Goal: Transaction & Acquisition: Purchase product/service

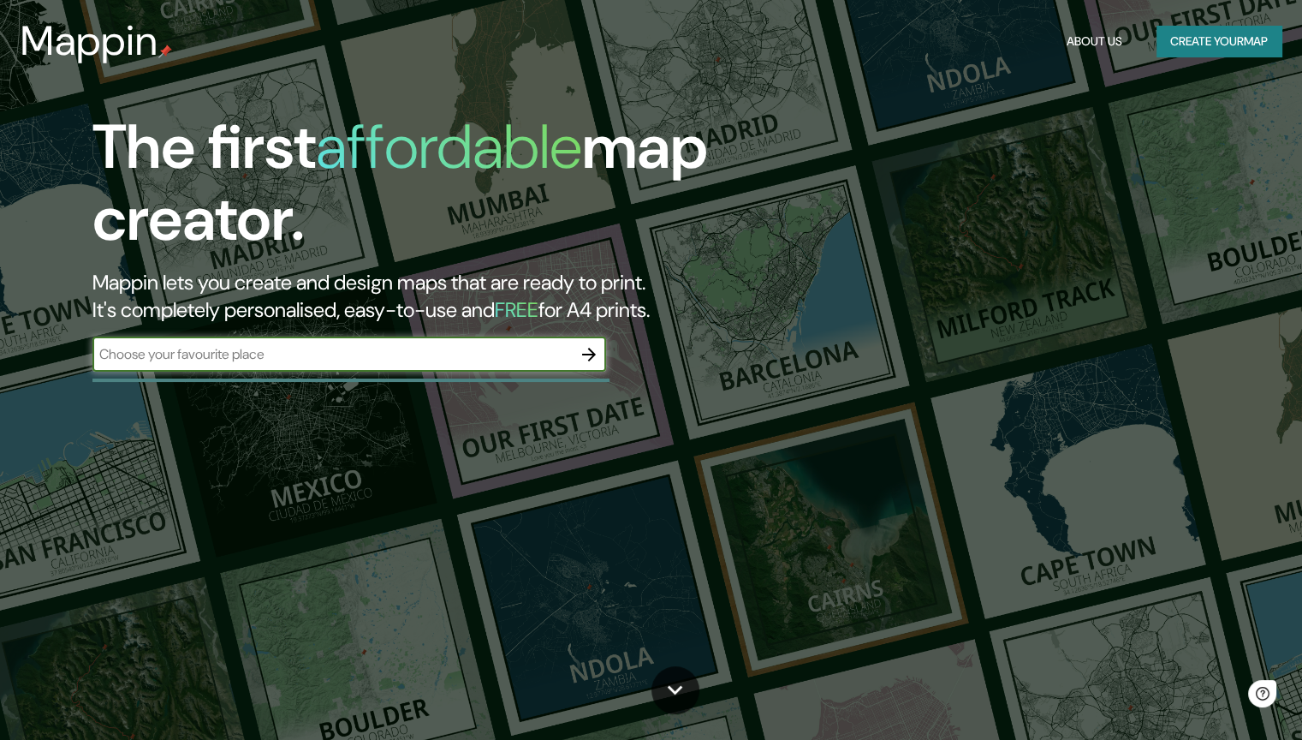
click at [1232, 35] on button "Create your map" at bounding box center [1218, 42] width 125 height 32
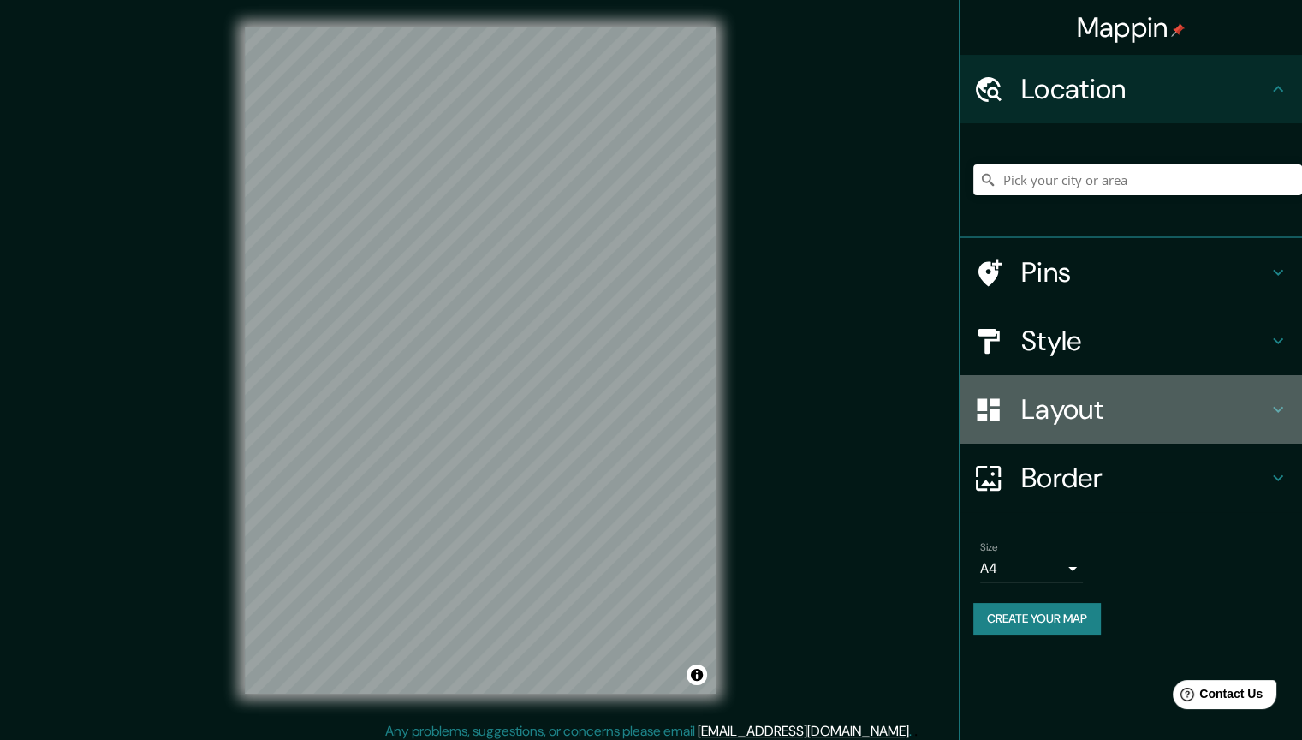
click at [1277, 414] on icon at bounding box center [1278, 409] width 21 height 21
click at [1277, 414] on div "Layout" at bounding box center [1131, 409] width 342 height 68
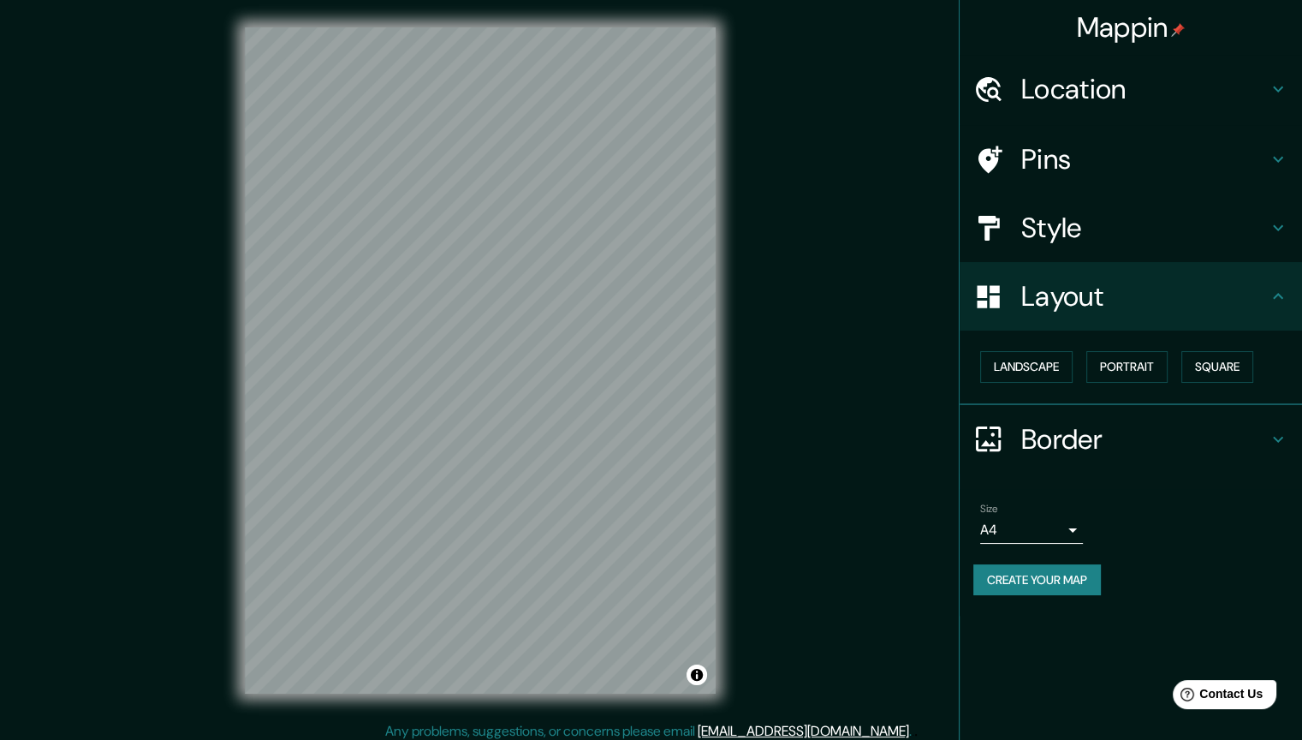
click at [1273, 232] on icon at bounding box center [1278, 227] width 21 height 21
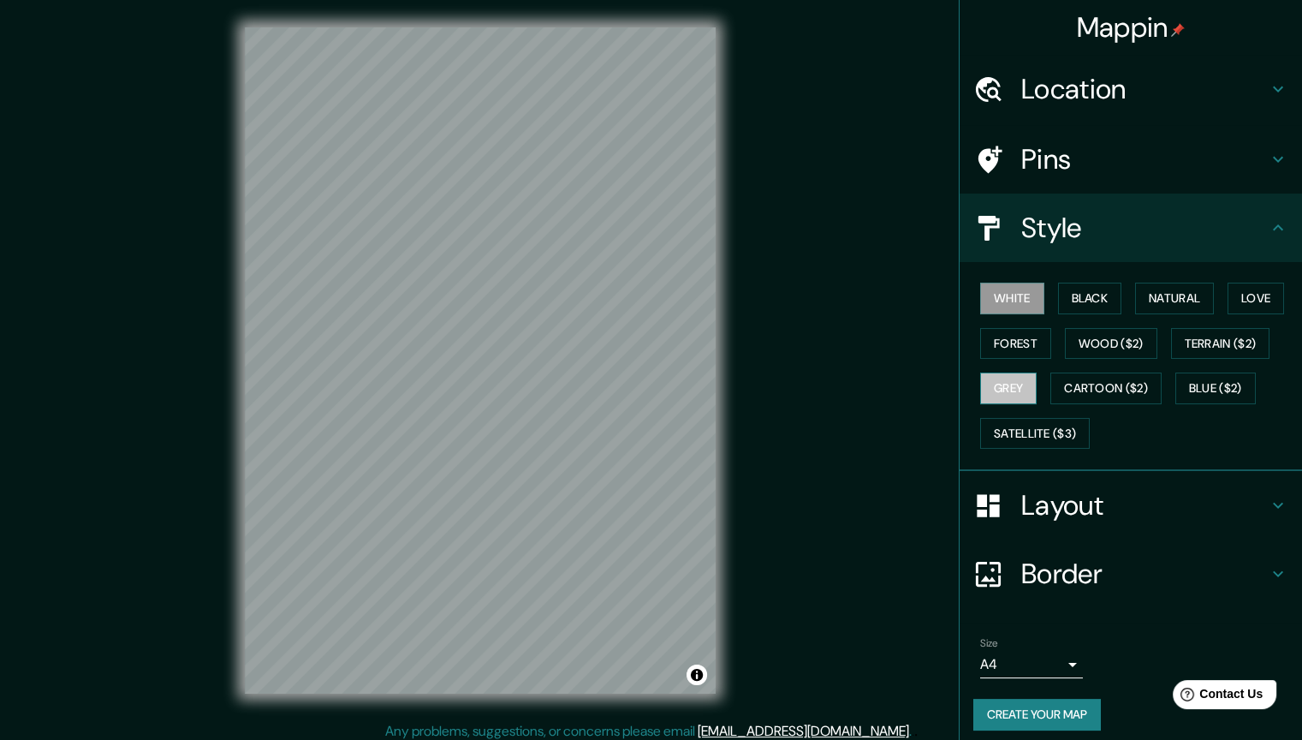
click at [1002, 389] on button "Grey" at bounding box center [1008, 388] width 56 height 32
click at [1020, 430] on button "Satellite ($3)" at bounding box center [1035, 434] width 110 height 32
click at [1005, 383] on button "Grey" at bounding box center [1008, 388] width 56 height 32
click at [1069, 387] on button "Cartoon ($2)" at bounding box center [1105, 388] width 111 height 32
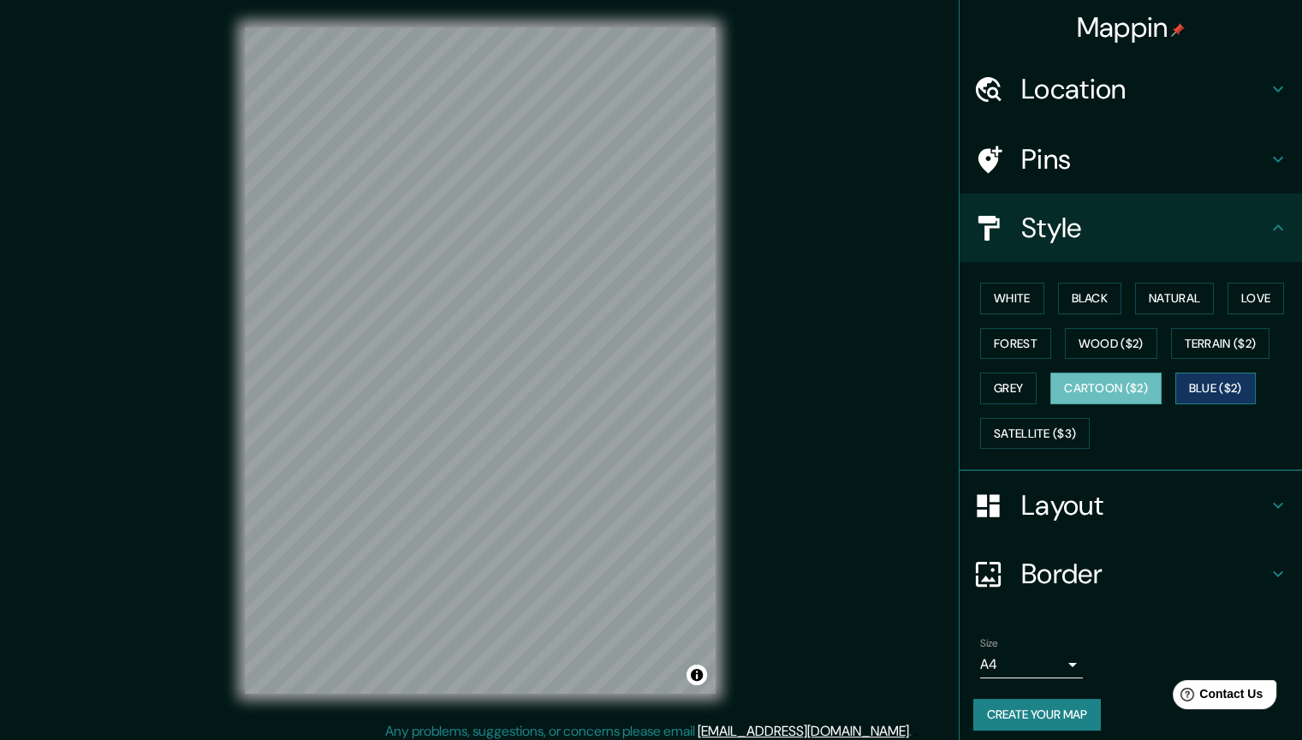
click at [1222, 383] on button "Blue ($2)" at bounding box center [1215, 388] width 80 height 32
click at [1199, 329] on button "Terrain ($2)" at bounding box center [1220, 344] width 99 height 32
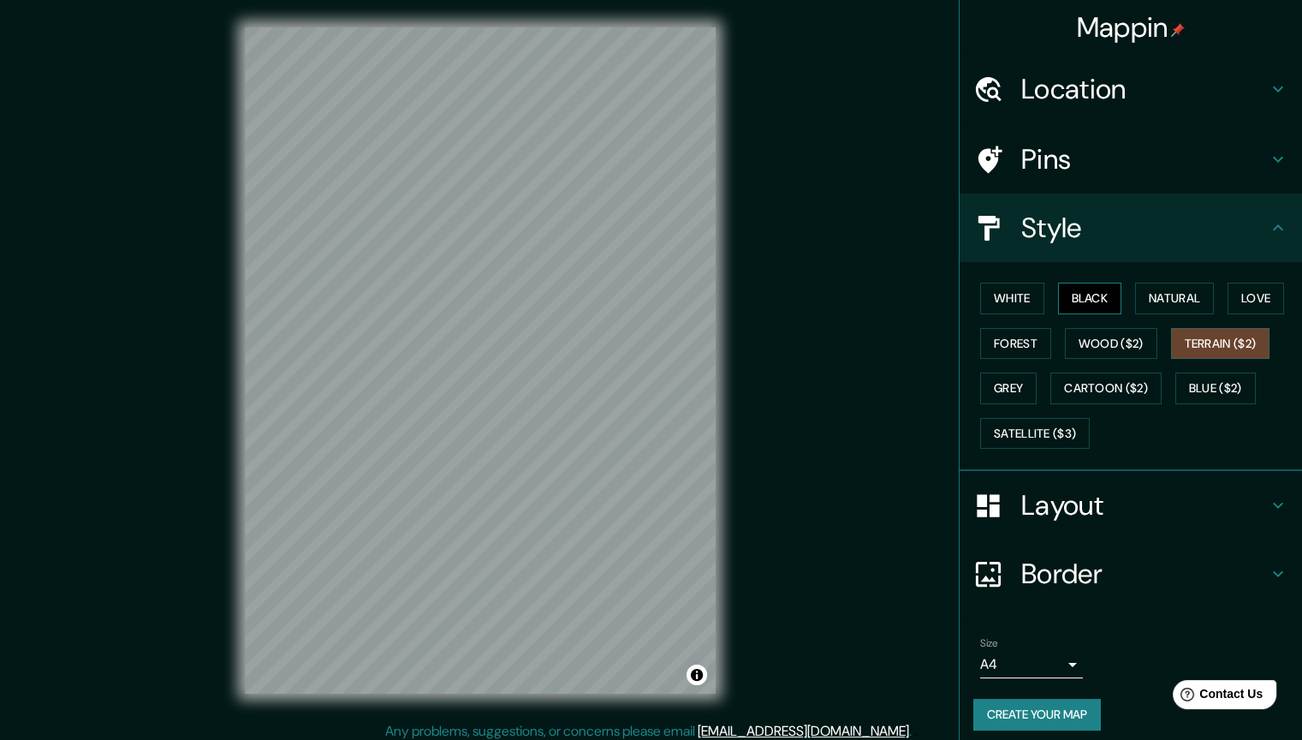
click at [1083, 293] on button "Black" at bounding box center [1090, 298] width 64 height 32
click at [1216, 299] on div "White Black Natural Love Forest Wood ($2) Terrain ($2) Grey Cartoon ($2) Blue (…" at bounding box center [1137, 366] width 329 height 180
click at [1178, 302] on button "Natural" at bounding box center [1174, 298] width 79 height 32
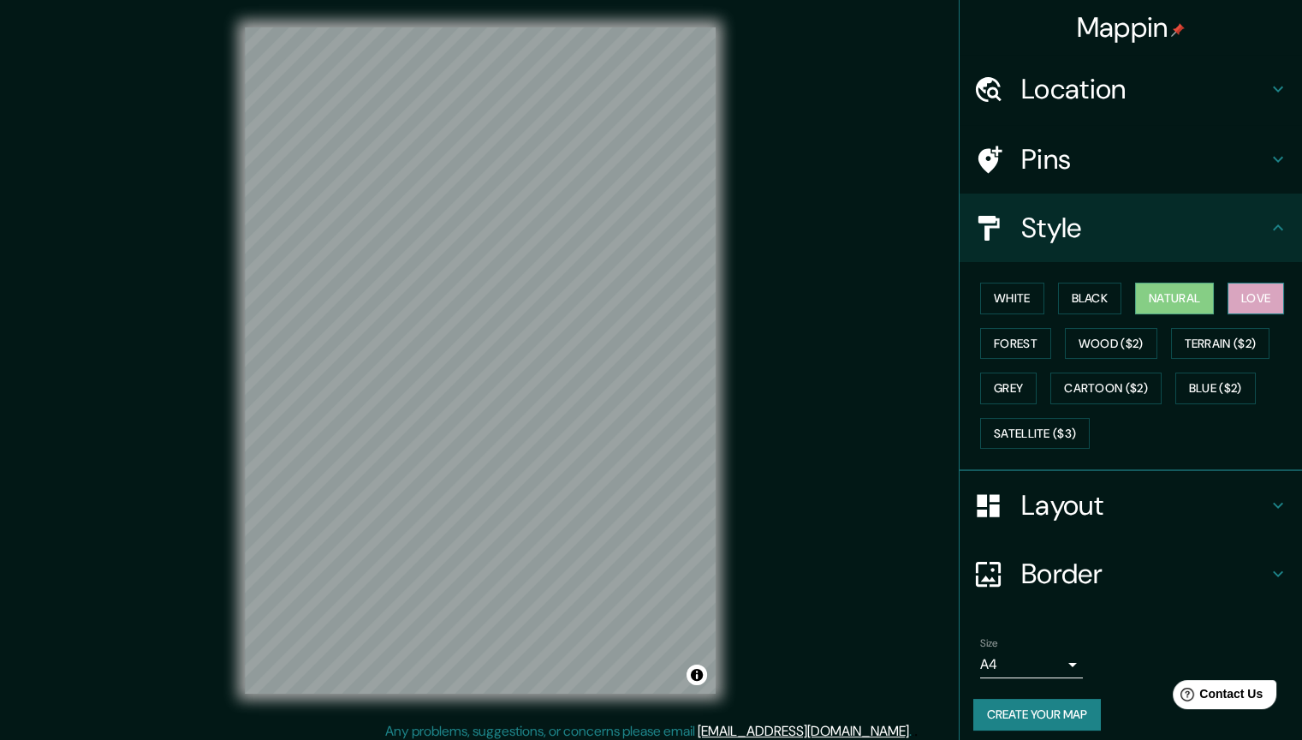
click at [1265, 288] on button "Love" at bounding box center [1256, 298] width 56 height 32
click at [1082, 294] on button "Black" at bounding box center [1090, 298] width 64 height 32
click at [1017, 294] on button "White" at bounding box center [1012, 298] width 64 height 32
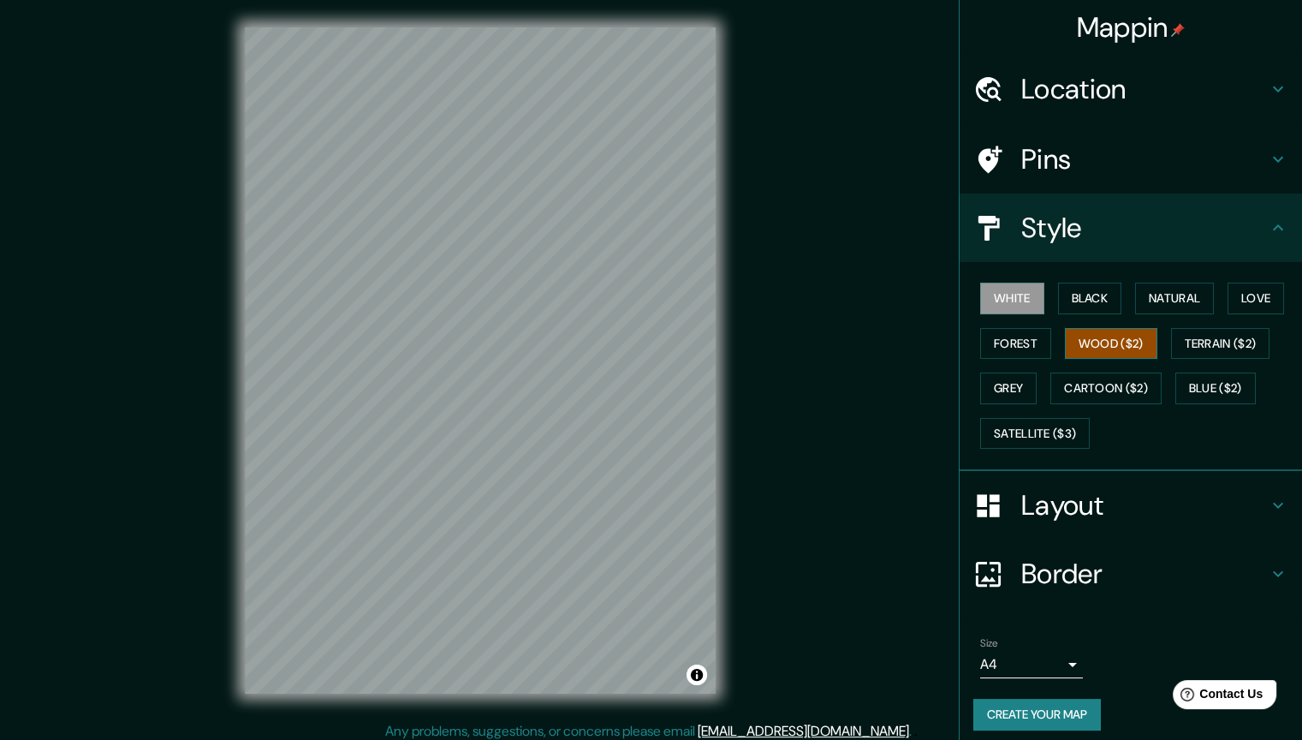
click at [1082, 336] on button "Wood ($2)" at bounding box center [1111, 344] width 92 height 32
click at [1075, 387] on button "Cartoon ($2)" at bounding box center [1105, 388] width 111 height 32
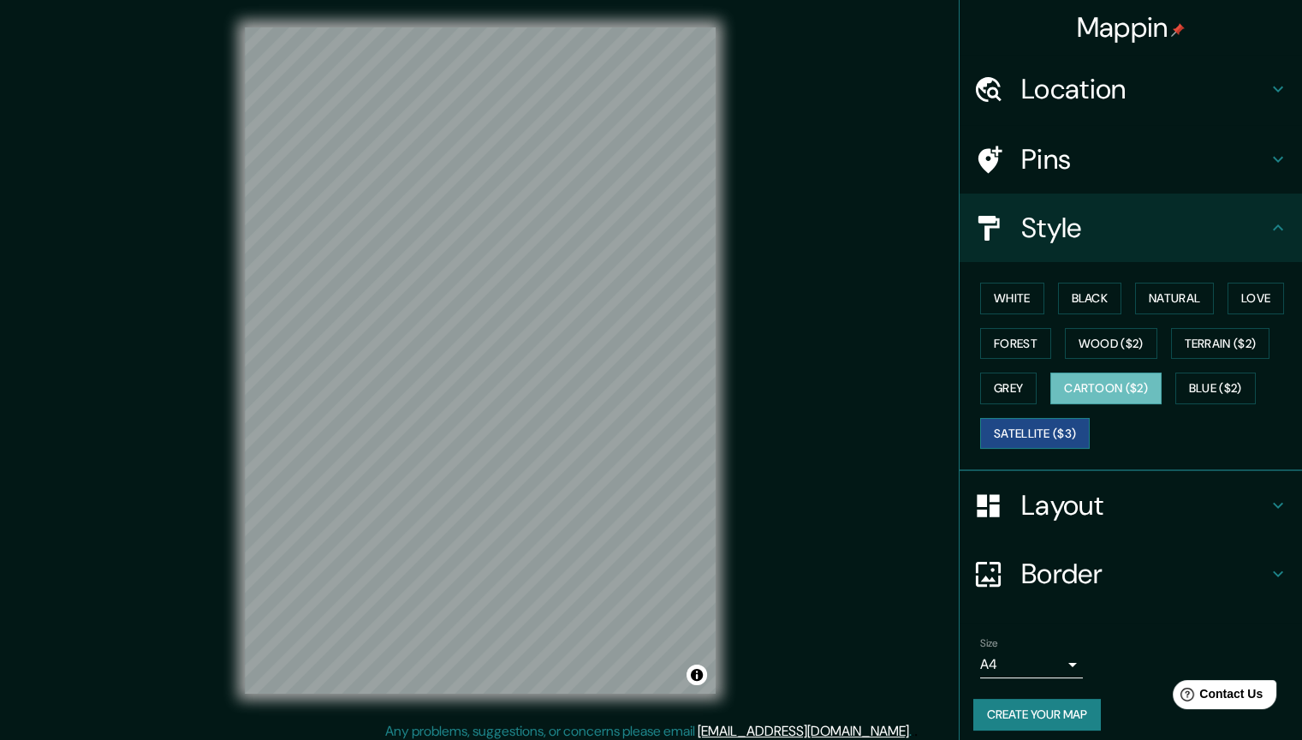
click at [1047, 418] on button "Satellite ($3)" at bounding box center [1035, 434] width 110 height 32
click at [1065, 294] on button "Black" at bounding box center [1090, 298] width 64 height 32
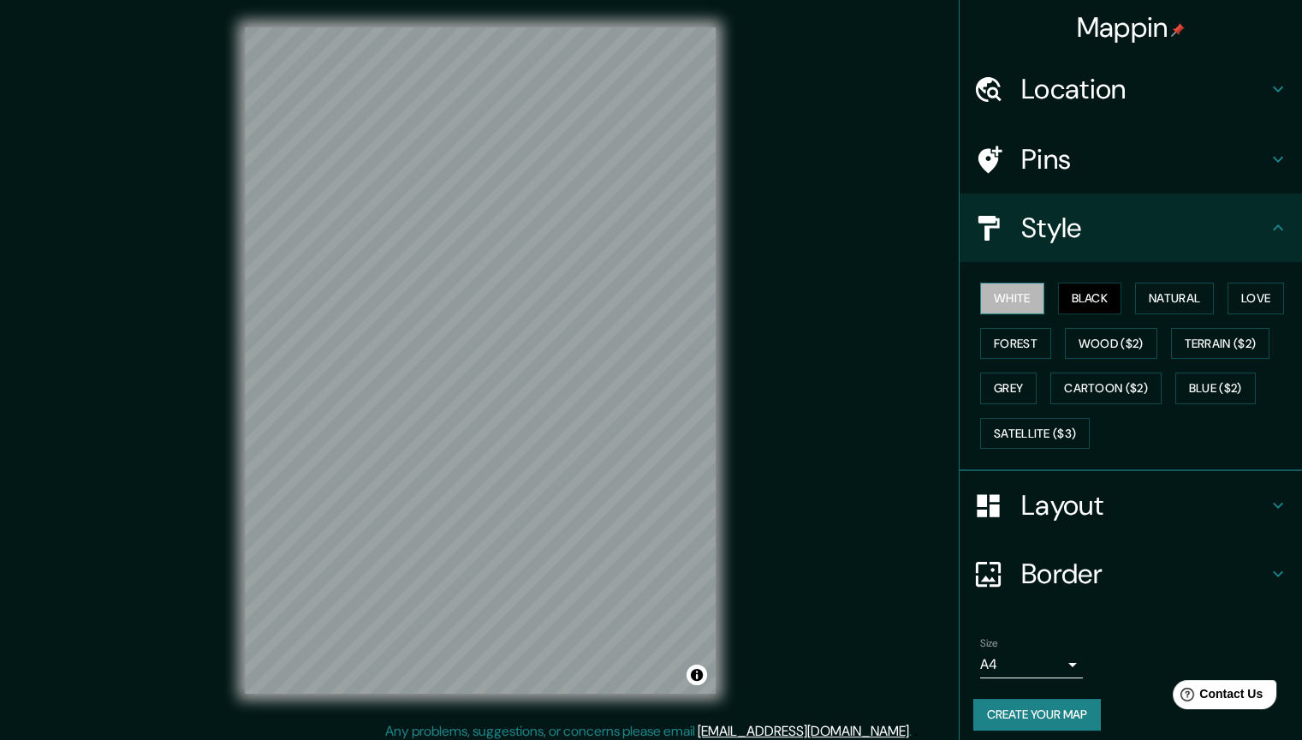
click at [1001, 291] on button "White" at bounding box center [1012, 298] width 64 height 32
click at [1184, 291] on button "Natural" at bounding box center [1174, 298] width 79 height 32
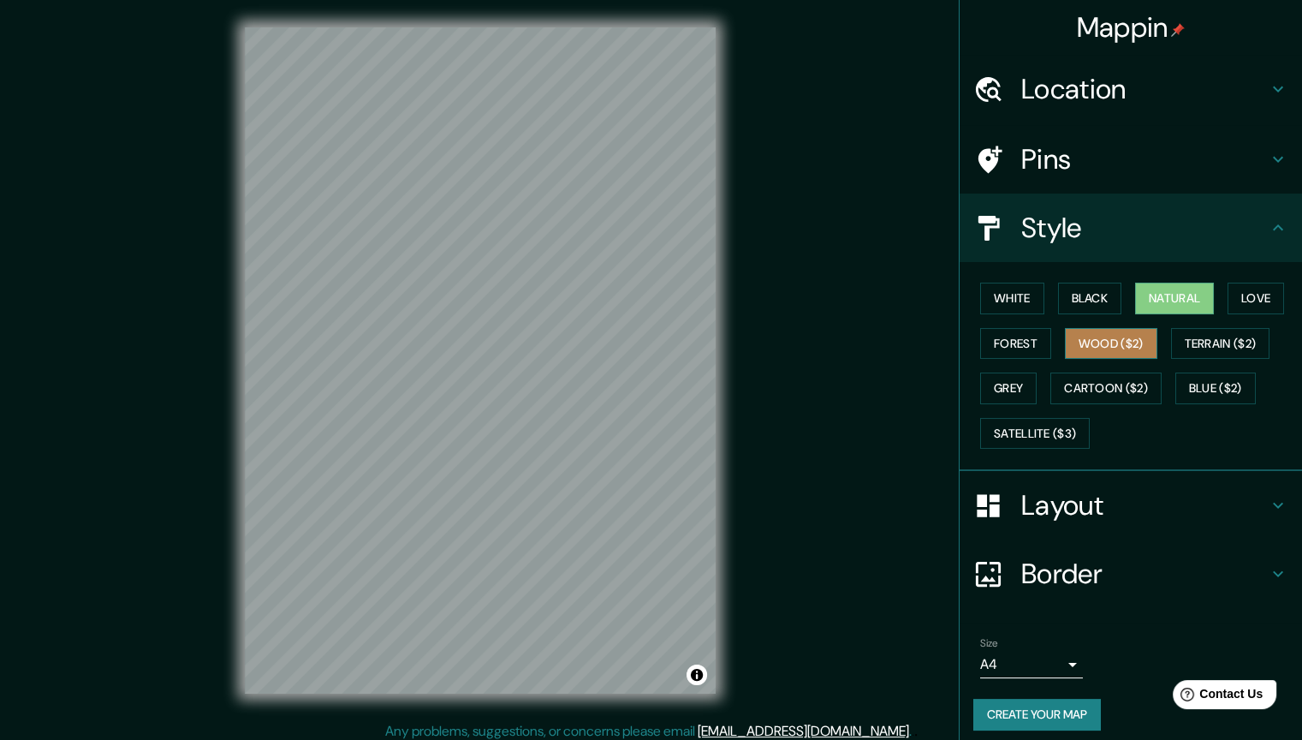
click at [1102, 352] on button "Wood ($2)" at bounding box center [1111, 344] width 92 height 32
click at [1108, 285] on button "Black" at bounding box center [1090, 298] width 64 height 32
click at [1156, 297] on button "Natural" at bounding box center [1174, 298] width 79 height 32
